Goal: Task Accomplishment & Management: Complete application form

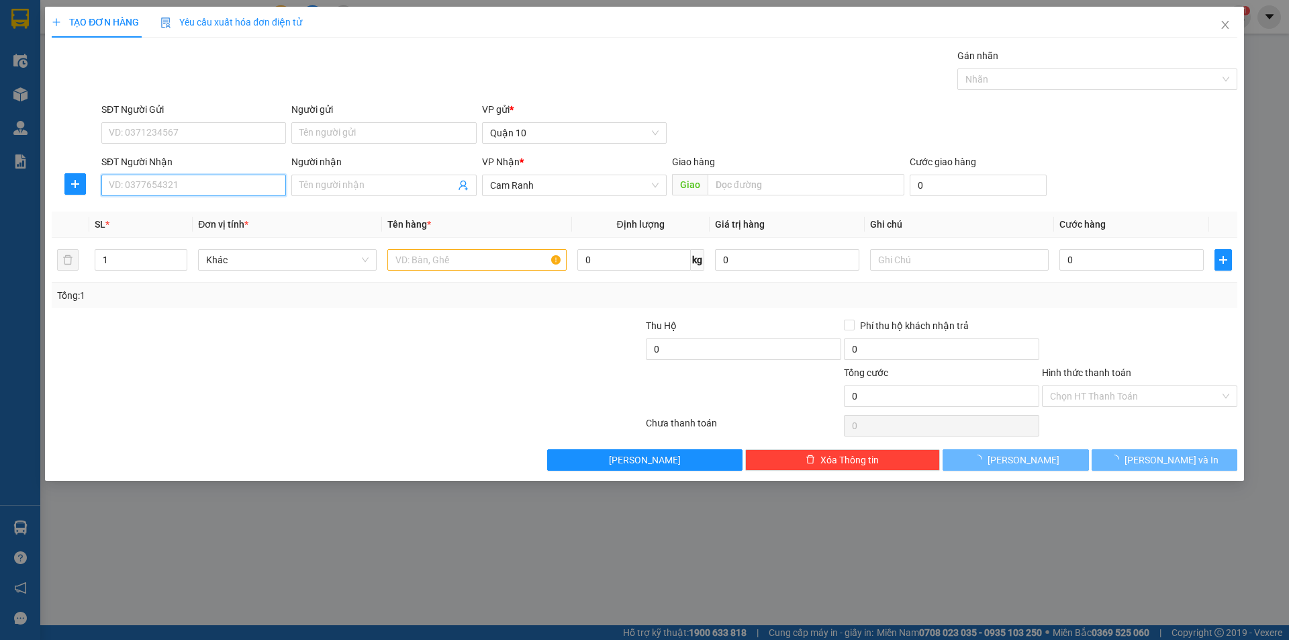
drag, startPoint x: 174, startPoint y: 190, endPoint x: 180, endPoint y: 183, distance: 8.6
click at [176, 190] on input "SĐT Người Nhận" at bounding box center [193, 184] width 185 height 21
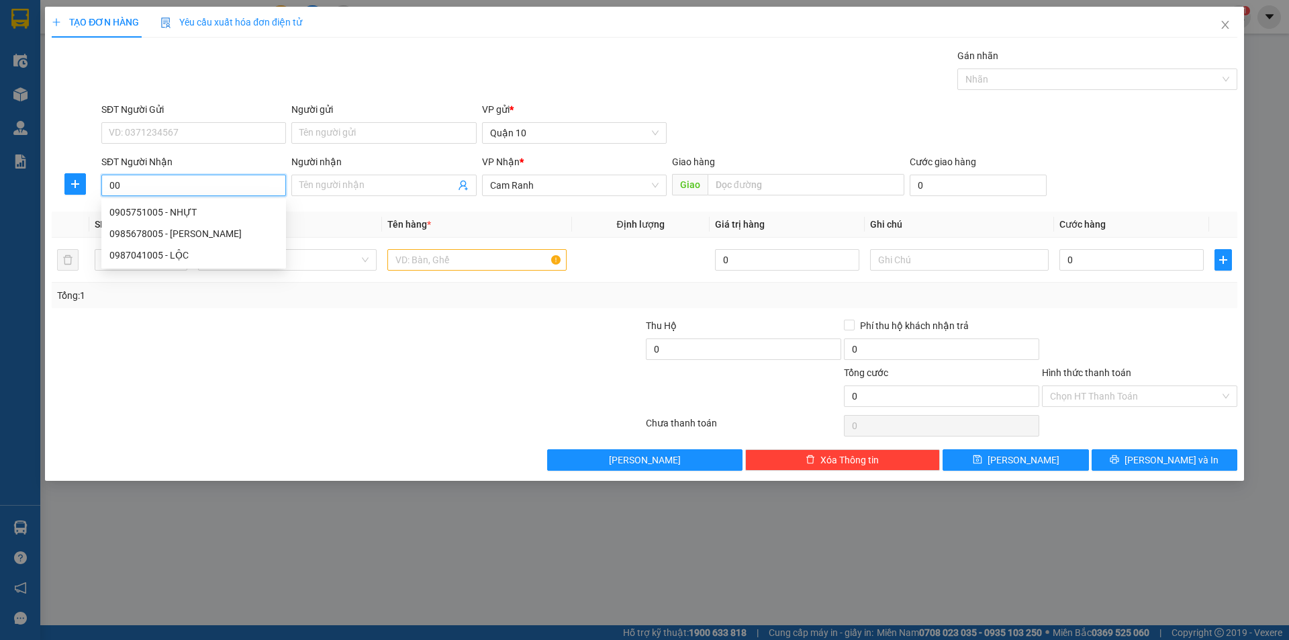
type input "0"
click at [178, 207] on div "0905751005 - NHỰT" at bounding box center [193, 212] width 168 height 15
type input "0905751005"
type input "NHỰT"
type input "30.000"
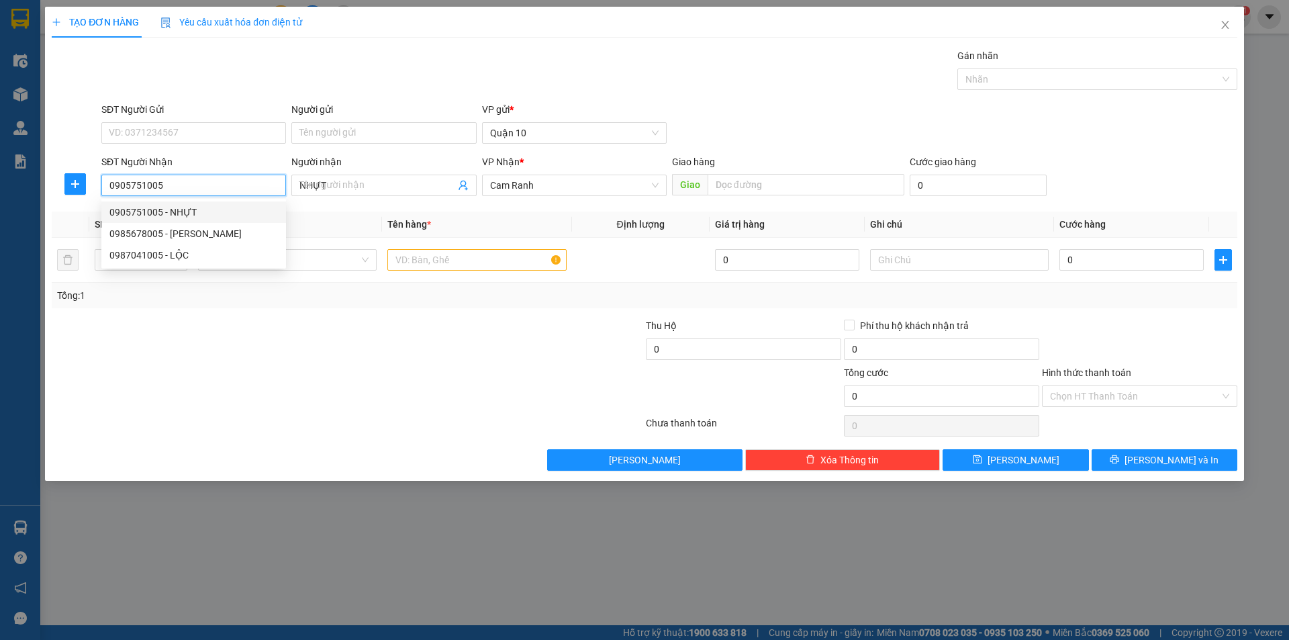
type input "30.000"
type input "0905751005"
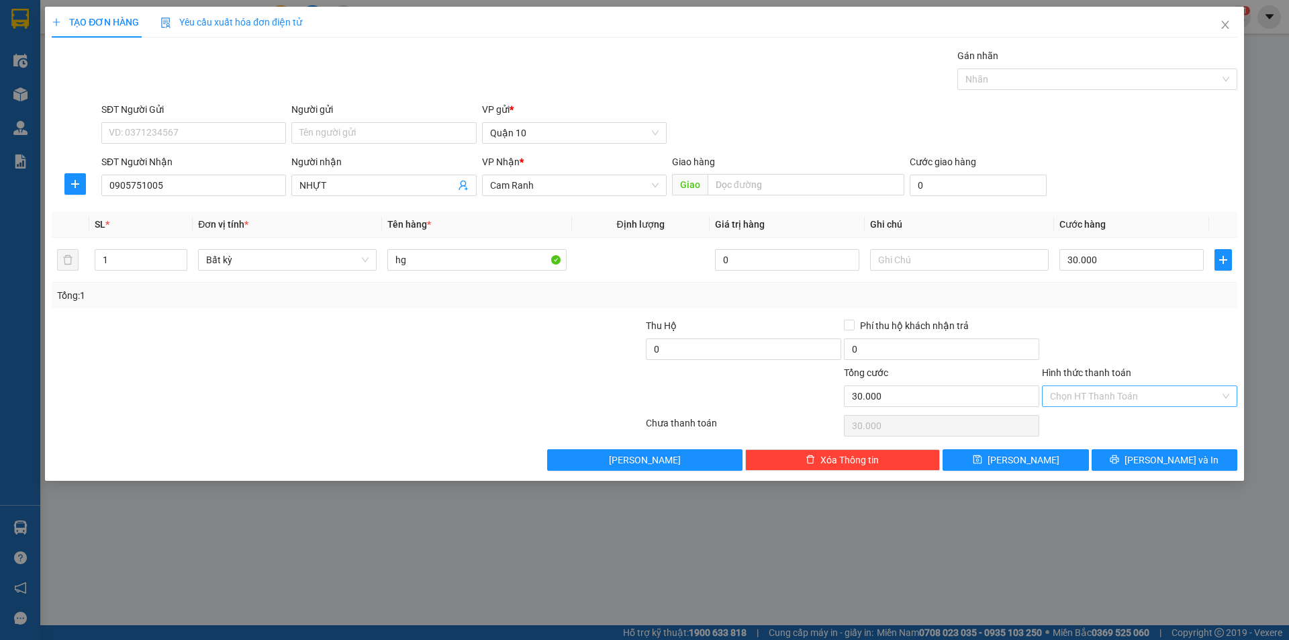
click at [1077, 391] on input "Hình thức thanh toán" at bounding box center [1135, 396] width 170 height 20
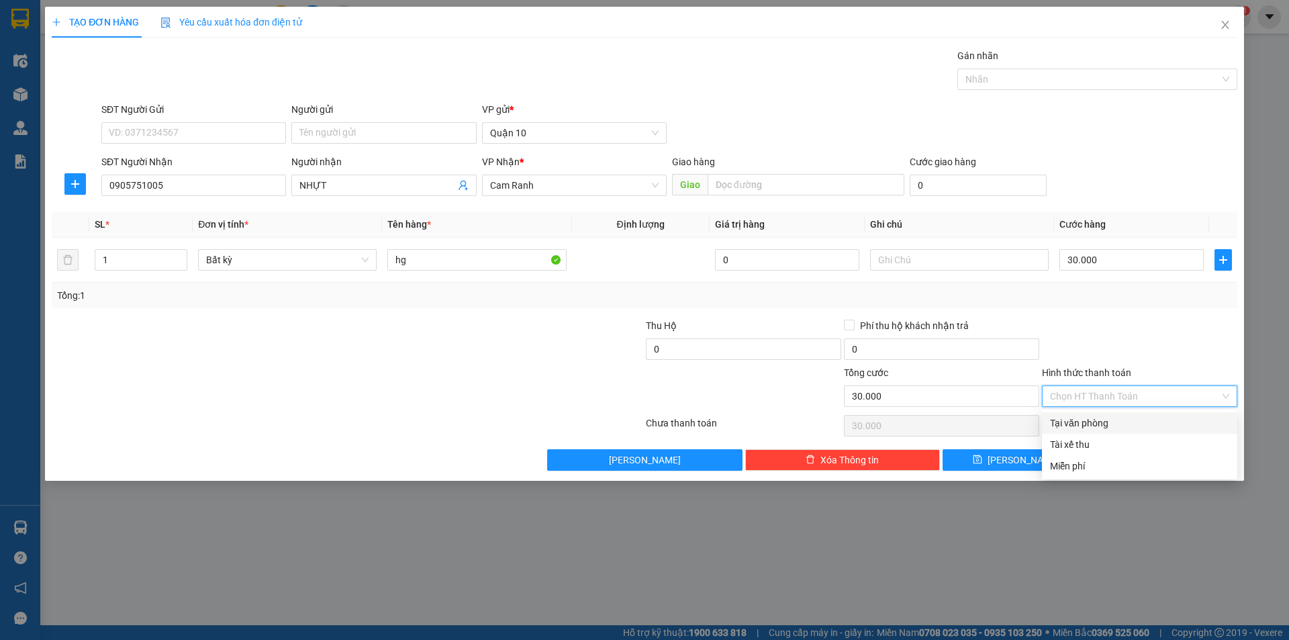
click at [1076, 422] on div "Tại văn phòng" at bounding box center [1139, 422] width 179 height 15
type input "0"
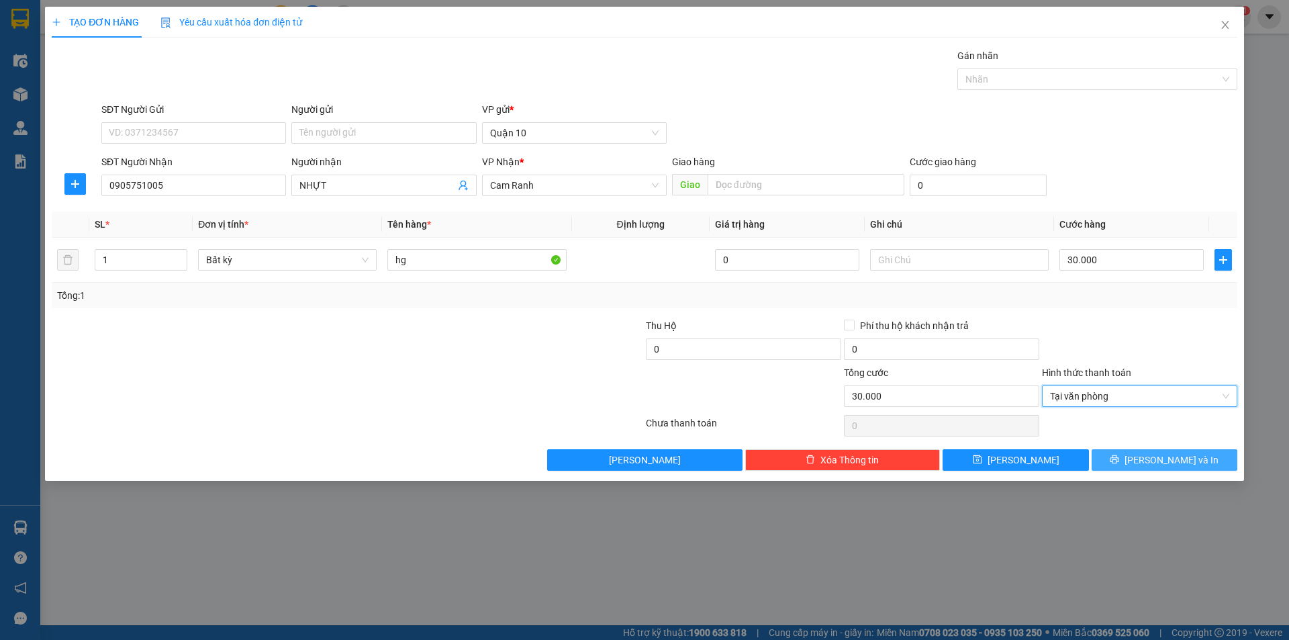
drag, startPoint x: 1147, startPoint y: 468, endPoint x: 1137, endPoint y: 446, distance: 23.7
click at [1146, 464] on button "[PERSON_NAME] và In" at bounding box center [1164, 459] width 146 height 21
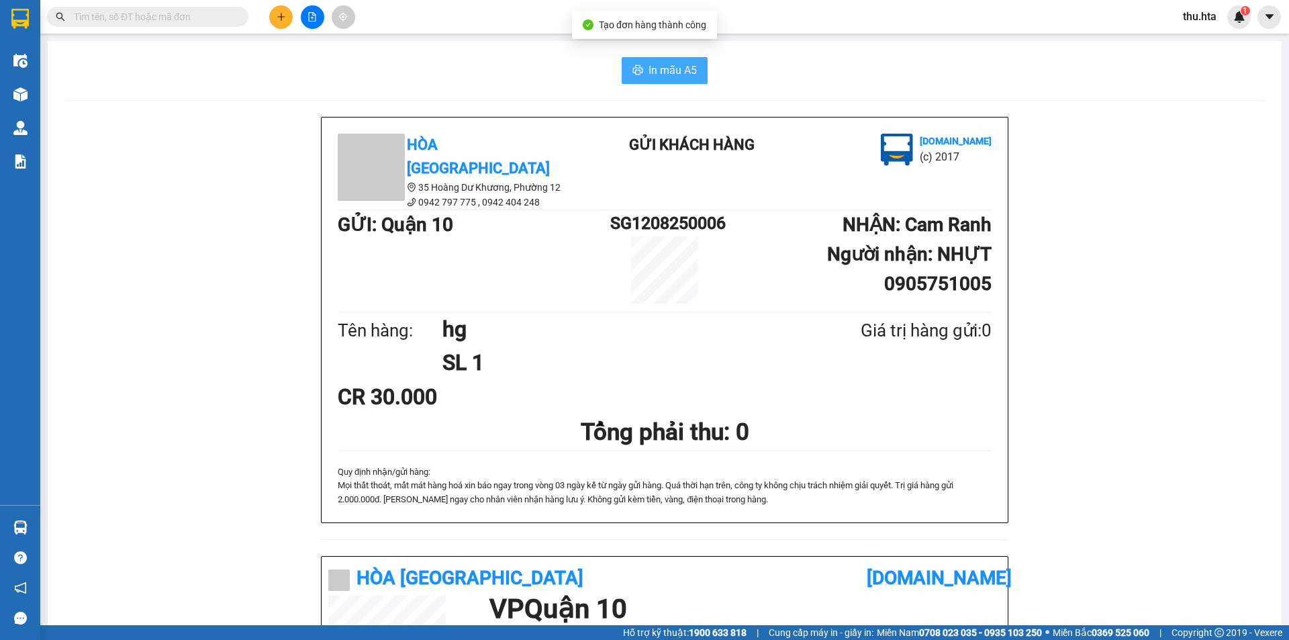
click at [658, 77] on span "In mẫu A5" at bounding box center [672, 70] width 48 height 17
click at [281, 23] on button at bounding box center [280, 16] width 23 height 23
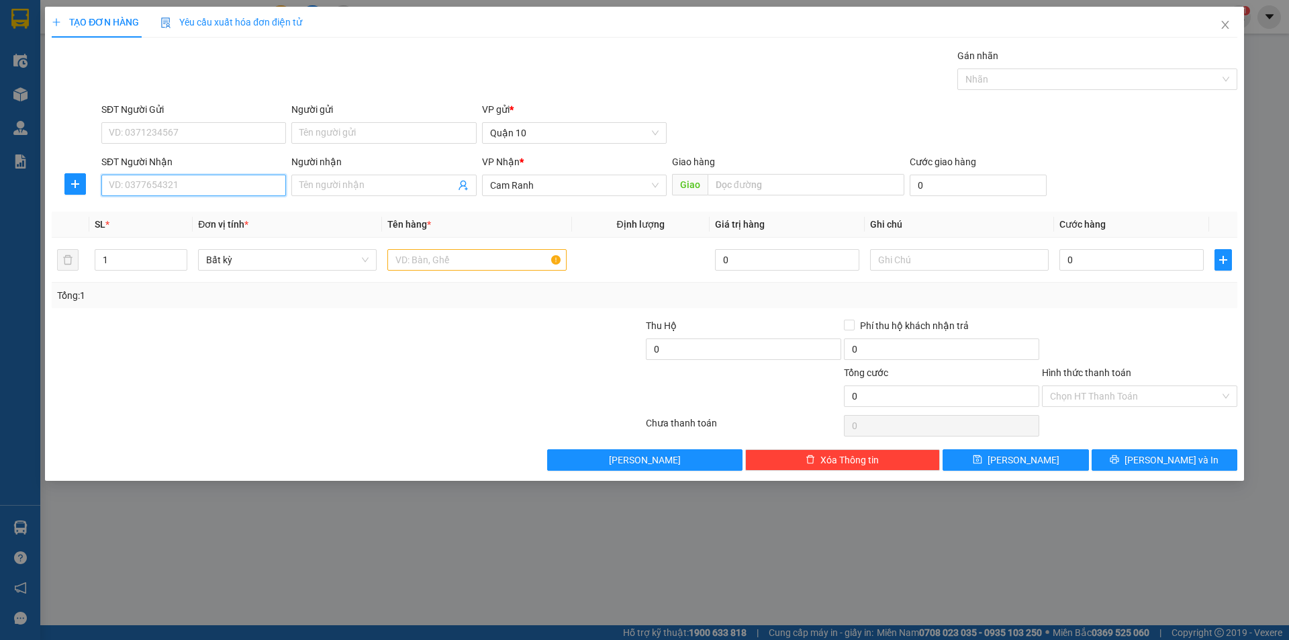
click at [237, 179] on input "SĐT Người Nhận" at bounding box center [193, 184] width 185 height 21
click at [189, 211] on div "0972449340 - ĐÌNH NAM" at bounding box center [193, 212] width 168 height 15
type input "0972449340"
type input "ĐÌNH NAM"
type input "40.000"
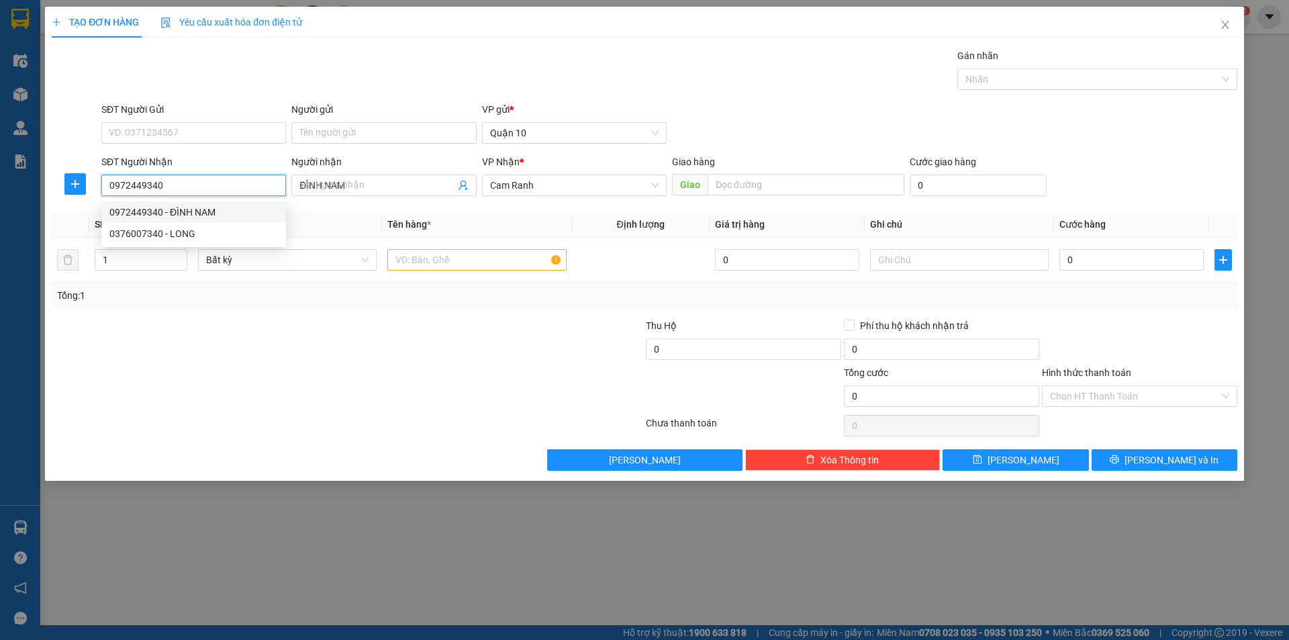
type input "40.000"
type input "0972449340"
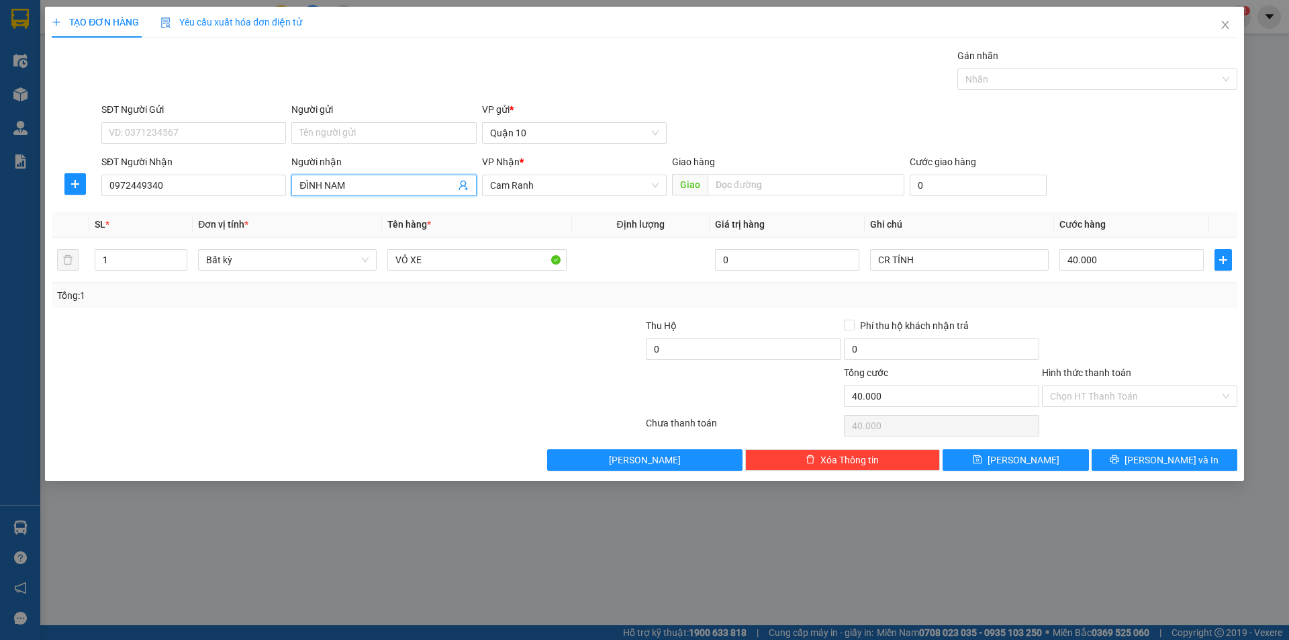
click at [368, 183] on input "ĐÌNH NAM" at bounding box center [376, 185] width 155 height 15
click at [368, 181] on input "ĐÌNH NAM" at bounding box center [376, 185] width 155 height 15
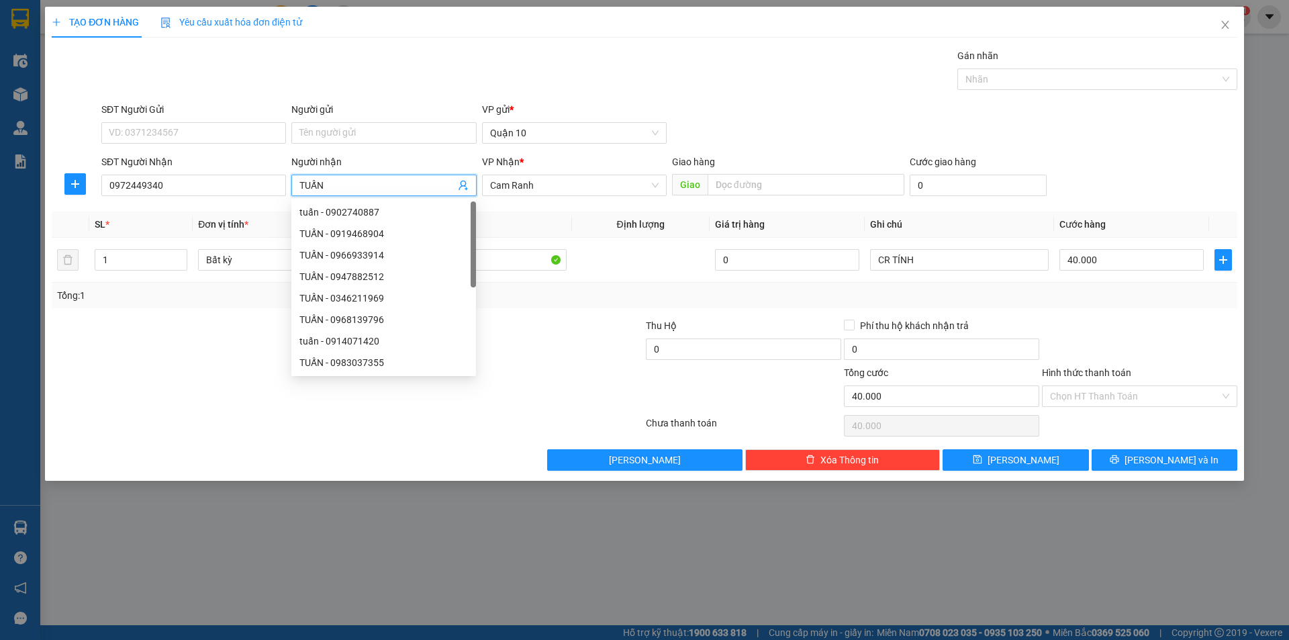
type input "TUẤN"
click at [1131, 328] on div at bounding box center [1139, 341] width 198 height 47
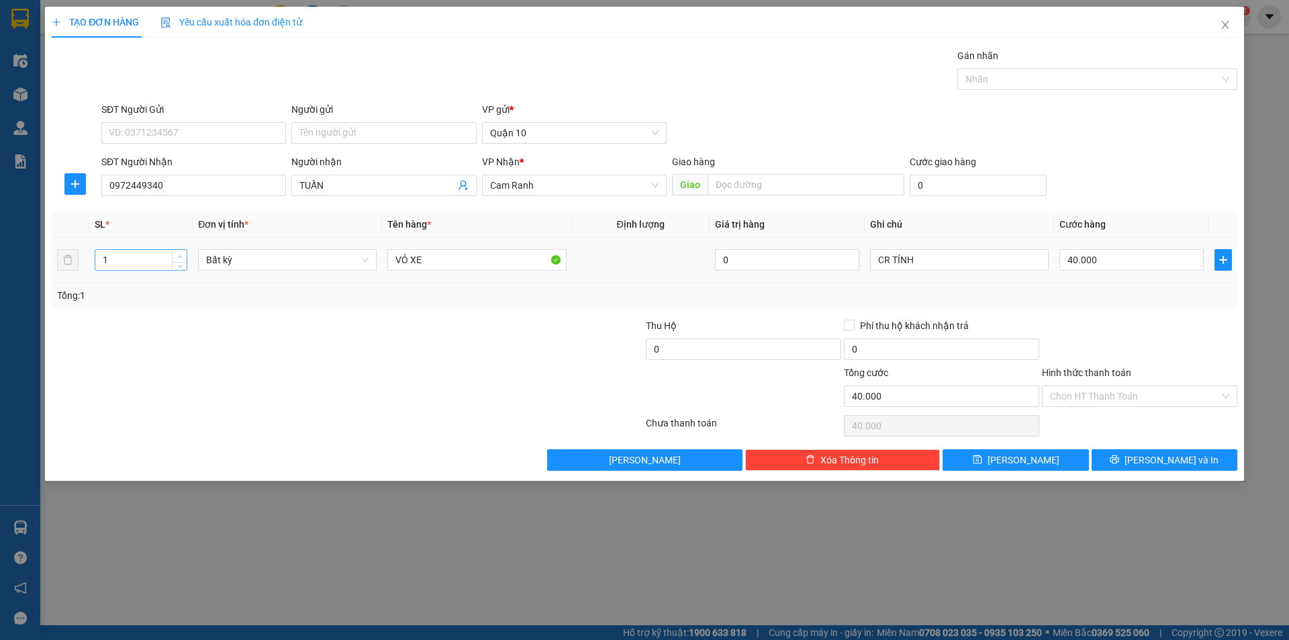
type input "2"
click at [180, 253] on span "up" at bounding box center [180, 256] width 8 height 8
click at [1064, 256] on input "40.000" at bounding box center [1131, 259] width 144 height 21
type input "0"
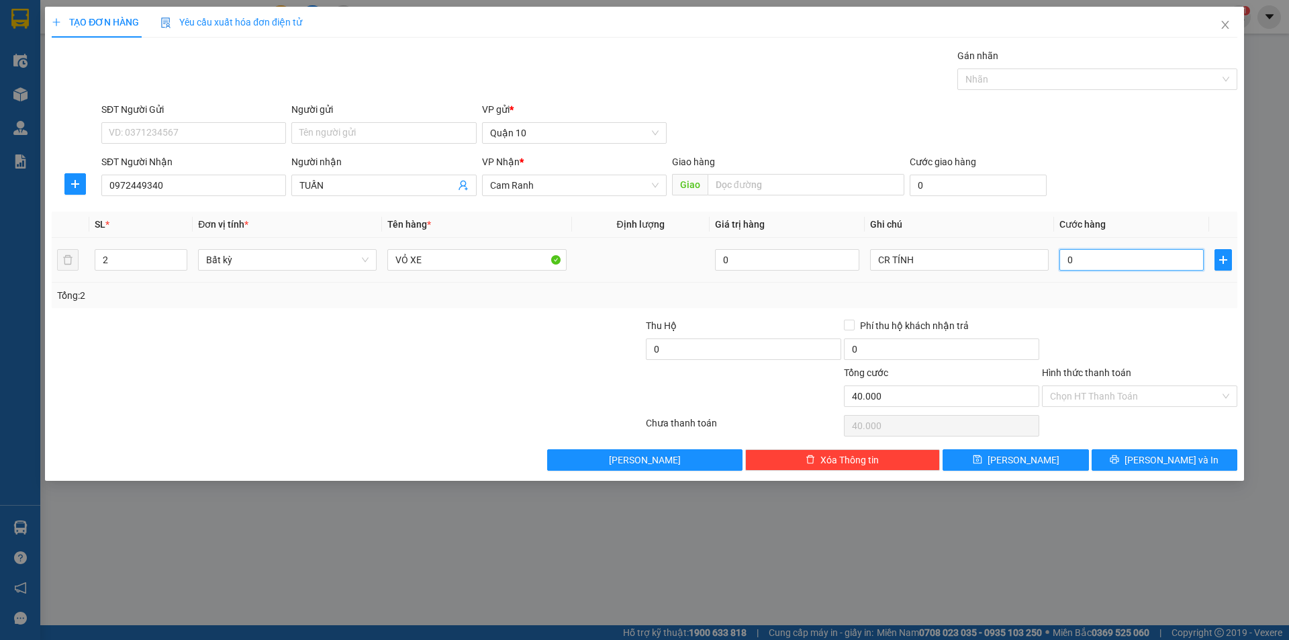
type input "0"
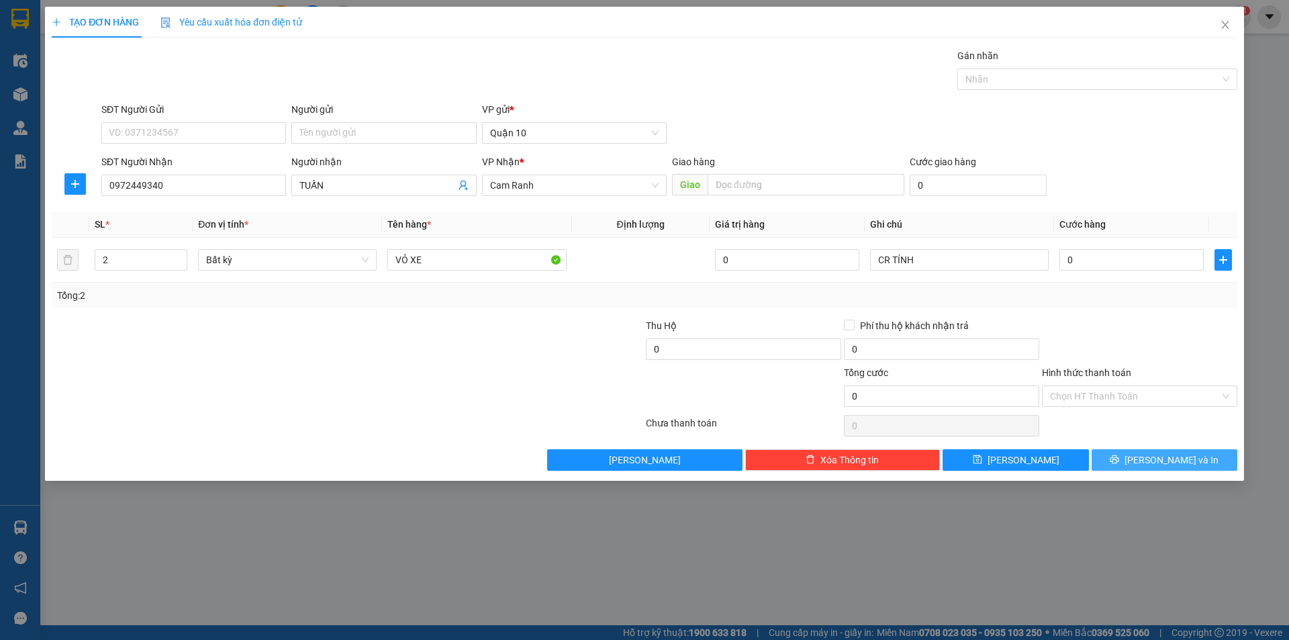
click at [1205, 465] on button "[PERSON_NAME] và In" at bounding box center [1164, 459] width 146 height 21
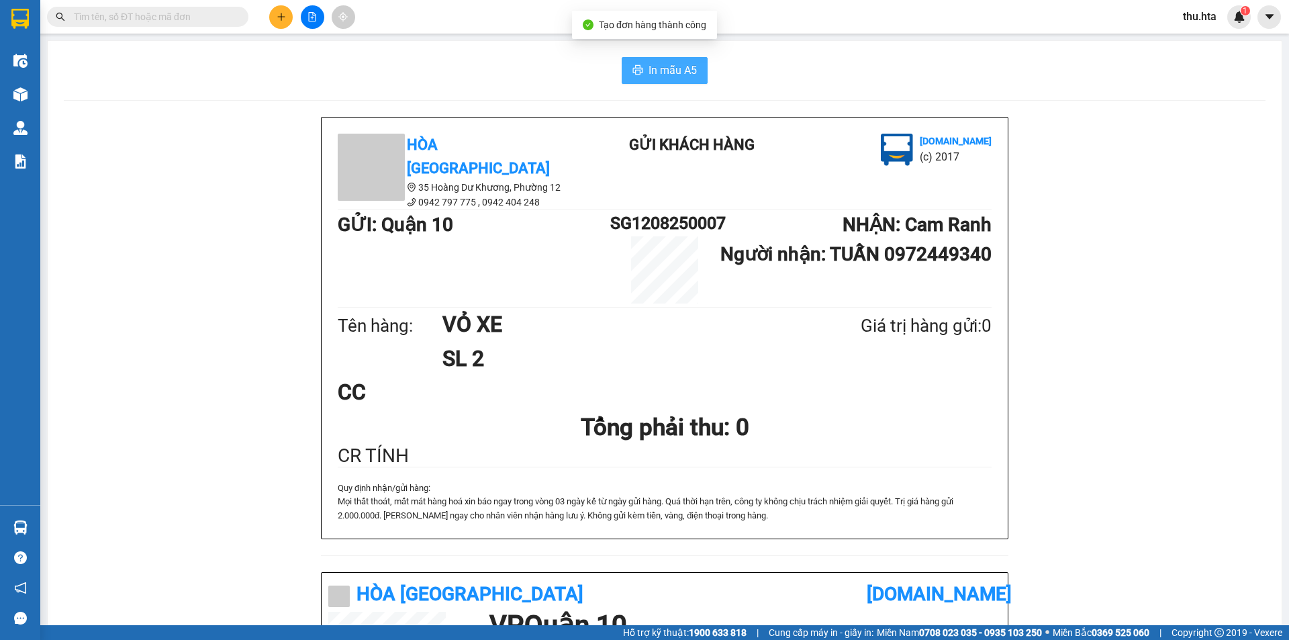
click at [636, 71] on icon "printer" at bounding box center [637, 69] width 11 height 11
